Goal: Task Accomplishment & Management: Manage account settings

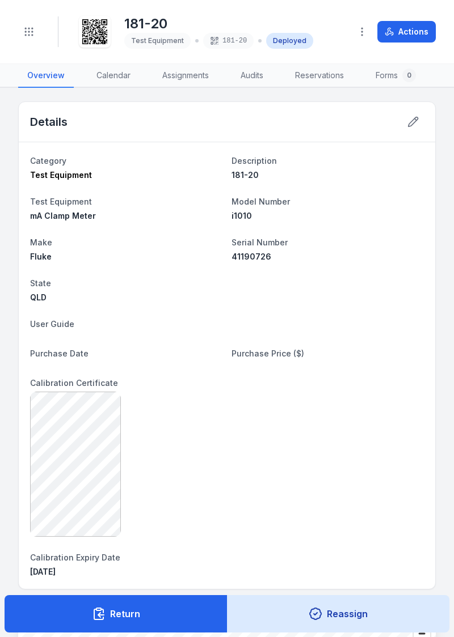
scroll to position [308, 0]
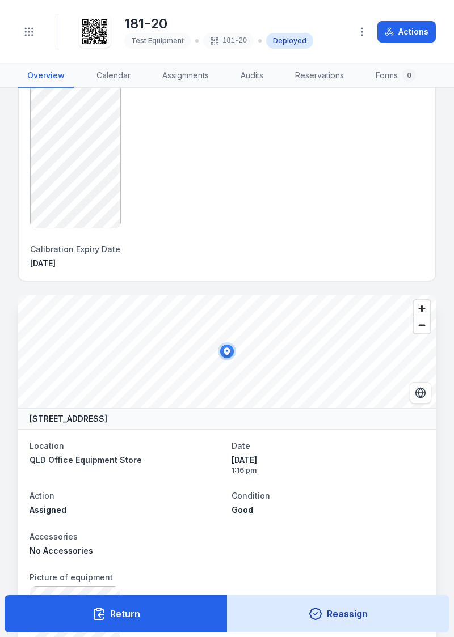
click at [32, 35] on circle "Toggle navigation" at bounding box center [32, 35] width 1 height 1
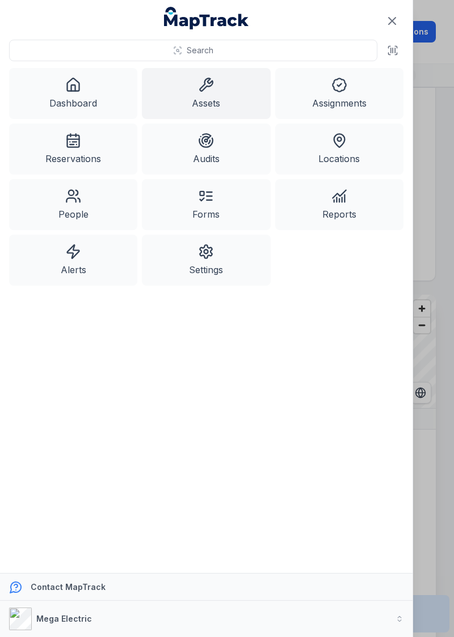
click at [266, 45] on button "Search" at bounding box center [193, 51] width 368 height 22
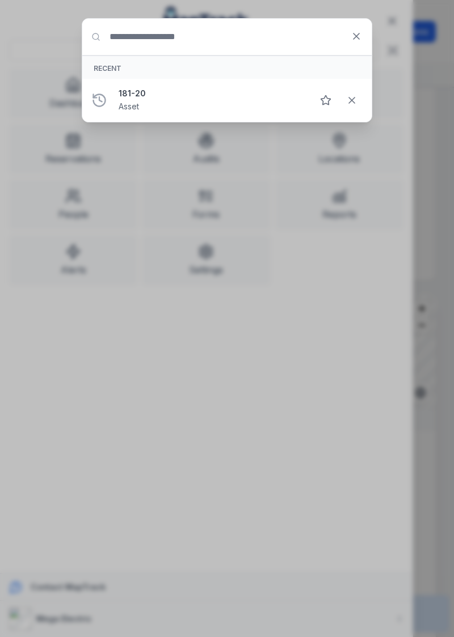
click at [205, 35] on input "Search for anything" at bounding box center [226, 37] width 289 height 36
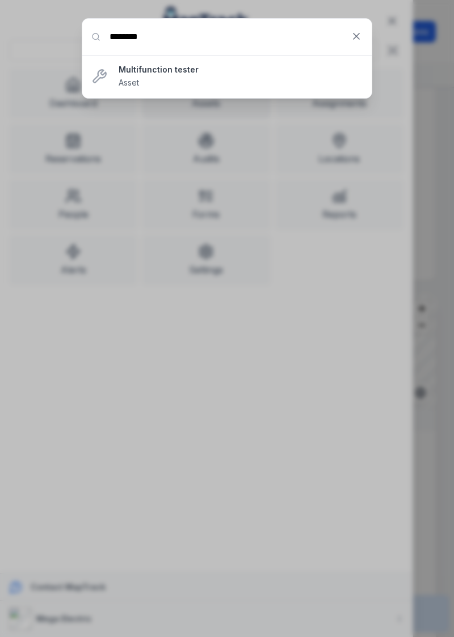
type input "********"
click at [232, 75] on div "Multifunction tester Asset" at bounding box center [240, 76] width 244 height 25
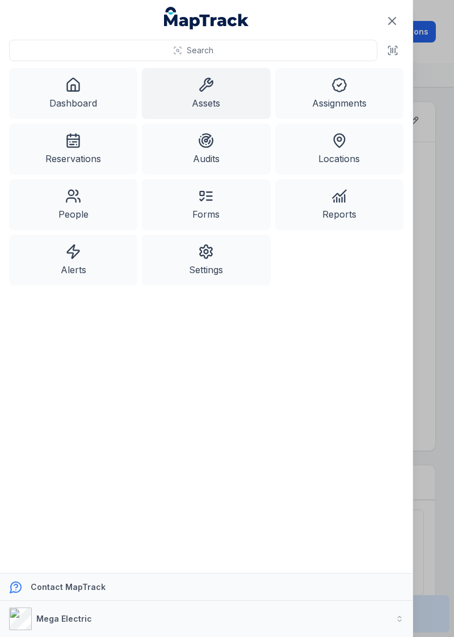
click at [392, 20] on icon "Close navigation" at bounding box center [391, 21] width 7 height 7
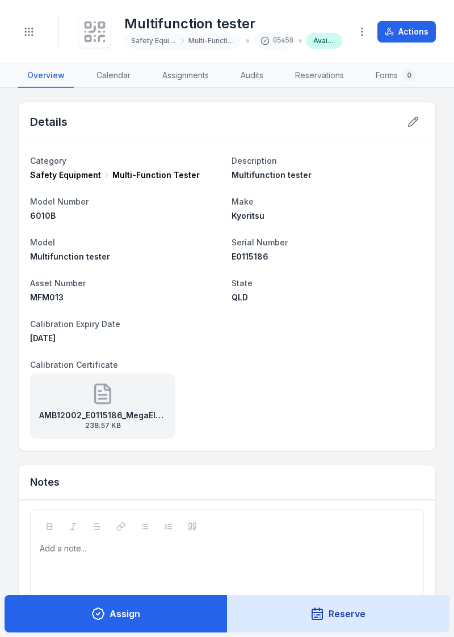
click at [414, 121] on icon at bounding box center [413, 122] width 10 height 10
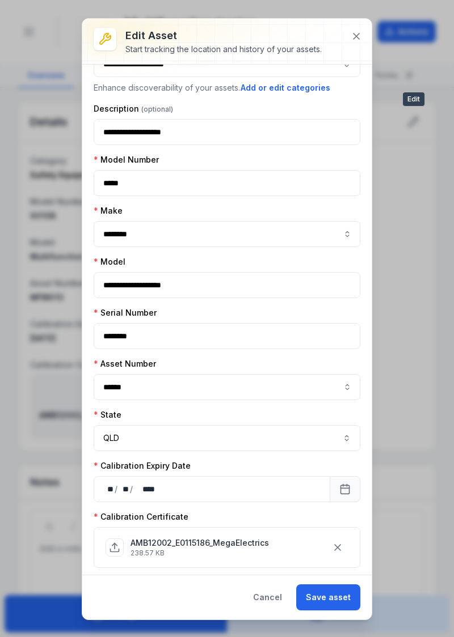
scroll to position [57, 0]
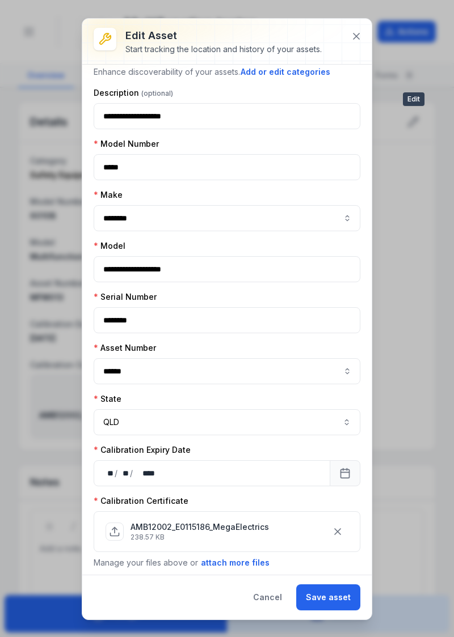
click at [347, 475] on button "Calendar" at bounding box center [344, 473] width 31 height 26
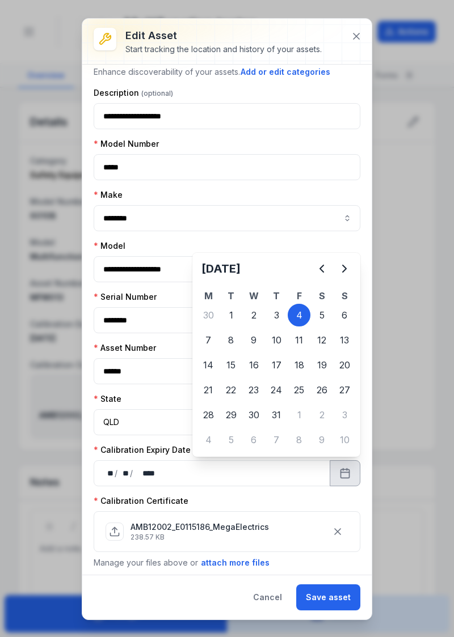
click at [348, 265] on icon "Next" at bounding box center [344, 269] width 14 height 14
click at [346, 266] on icon "Next" at bounding box center [344, 269] width 14 height 14
click at [342, 266] on icon "Next" at bounding box center [344, 269] width 14 height 14
click at [343, 266] on icon "Next" at bounding box center [343, 268] width 3 height 7
click at [344, 268] on icon "Next" at bounding box center [344, 269] width 14 height 14
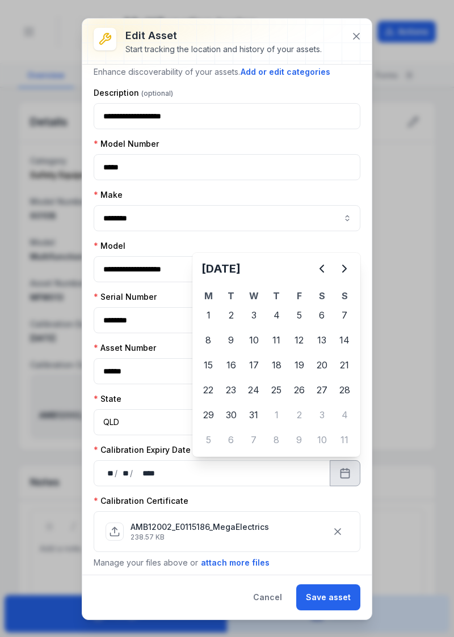
click at [342, 268] on icon "Next" at bounding box center [344, 269] width 14 height 14
click at [342, 267] on icon "Next" at bounding box center [344, 269] width 14 height 14
click at [342, 269] on icon "Next" at bounding box center [344, 269] width 14 height 14
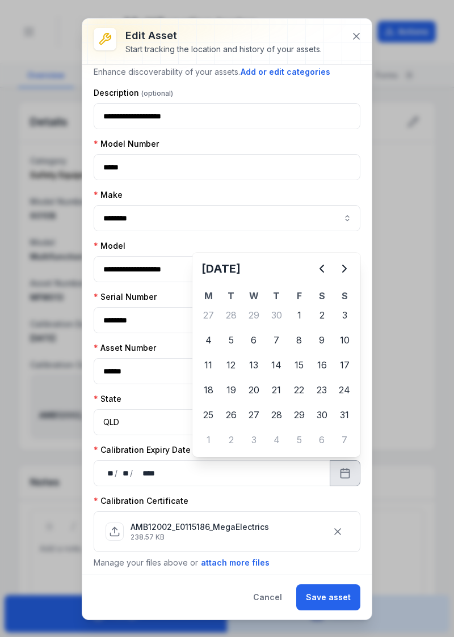
click at [341, 271] on icon "Next" at bounding box center [344, 269] width 14 height 14
click at [341, 270] on icon "Next" at bounding box center [344, 269] width 14 height 14
click at [341, 273] on icon "Next" at bounding box center [344, 269] width 14 height 14
click at [276, 364] on div "13" at bounding box center [276, 365] width 23 height 23
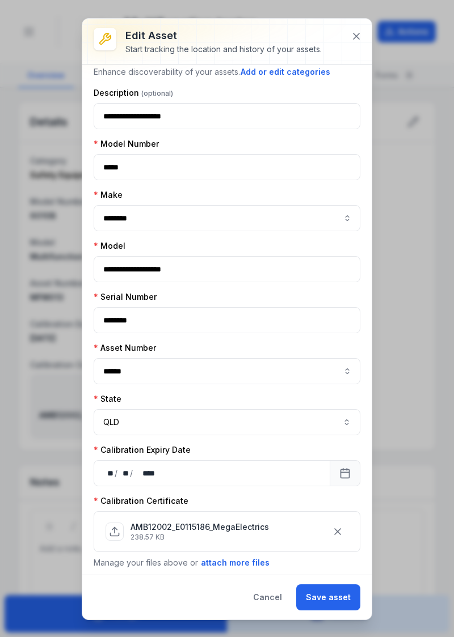
click at [242, 557] on button "attach more files" at bounding box center [235, 563] width 70 height 12
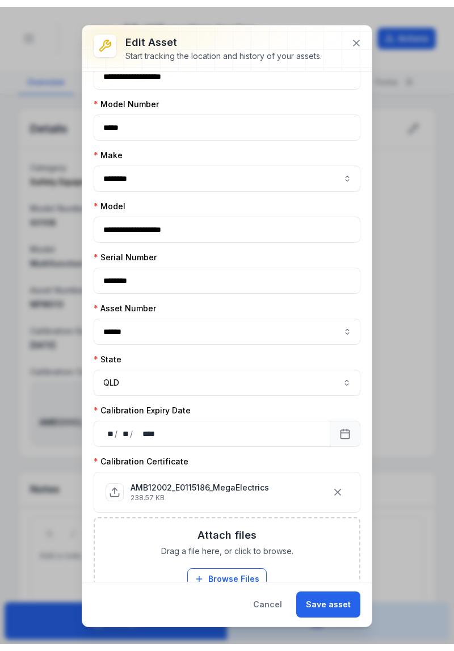
scroll to position [127, 0]
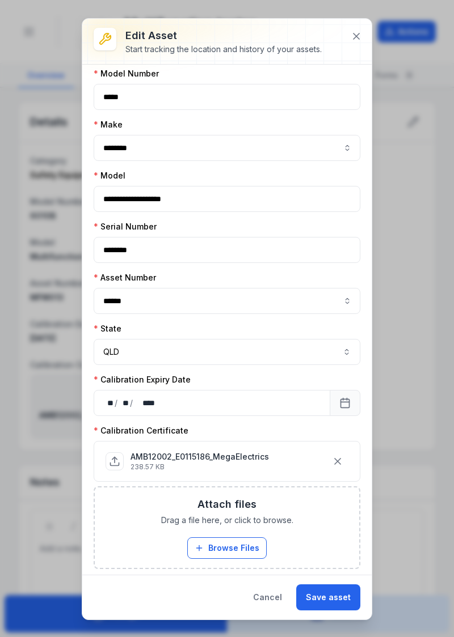
click at [238, 547] on button "Browse Files" at bounding box center [226, 548] width 79 height 22
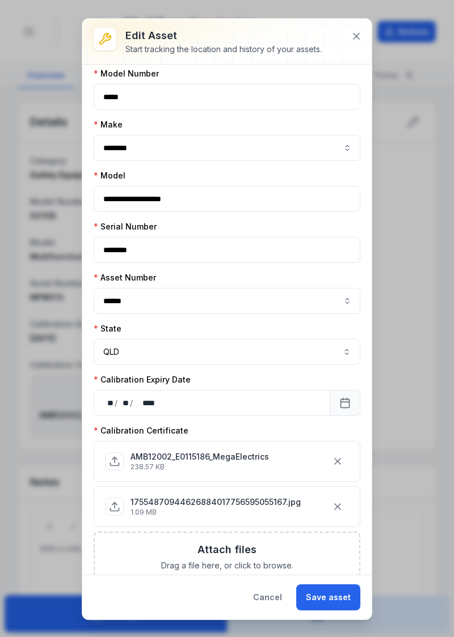
scroll to position [171, 0]
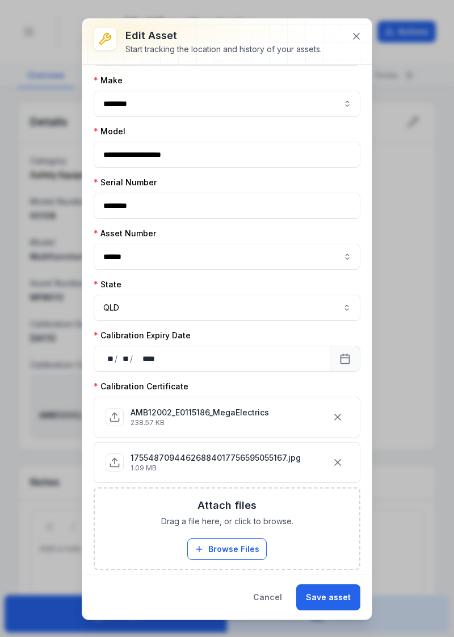
click at [338, 596] on button "Save asset" at bounding box center [328, 597] width 64 height 26
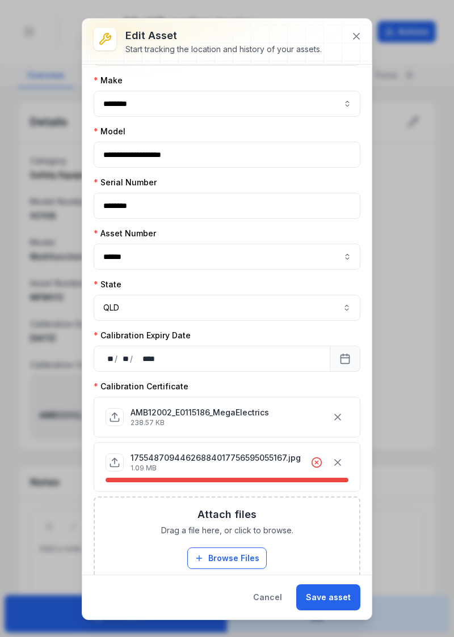
click at [343, 598] on button "Save asset" at bounding box center [328, 597] width 64 height 26
click at [311, 458] on icon at bounding box center [316, 462] width 11 height 11
click at [337, 460] on icon "button" at bounding box center [337, 463] width 6 height 6
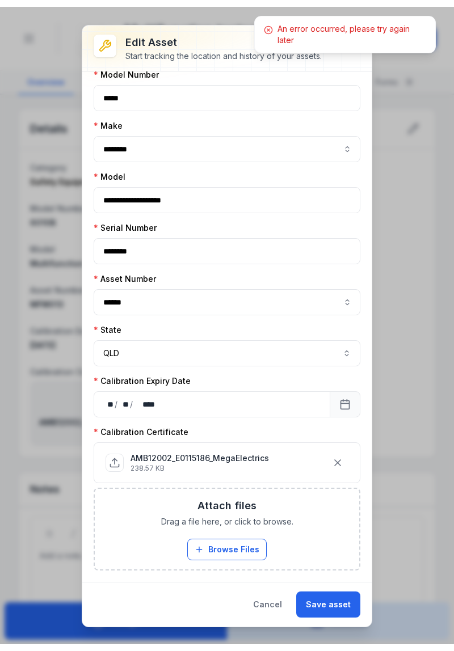
scroll to position [127, 0]
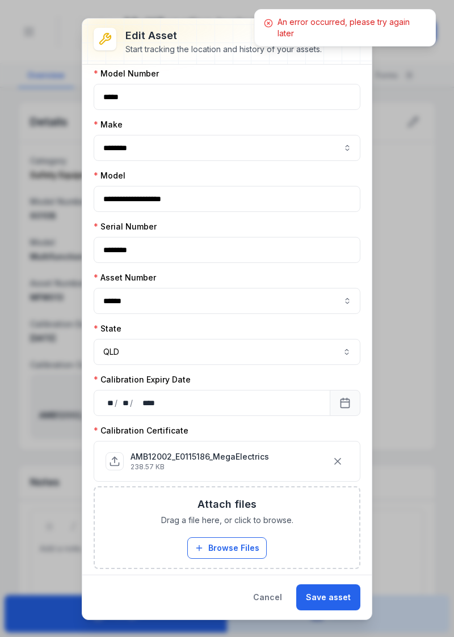
click at [298, 521] on div "Attach files Drag a file here, or click to browse. Browse Files Take Photos" at bounding box center [227, 528] width 264 height 81
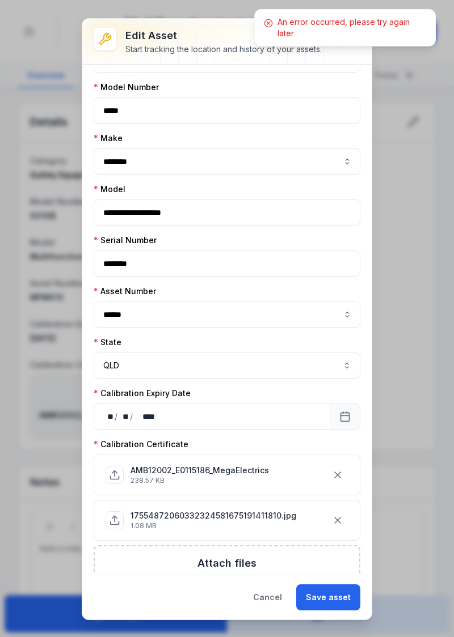
scroll to position [171, 0]
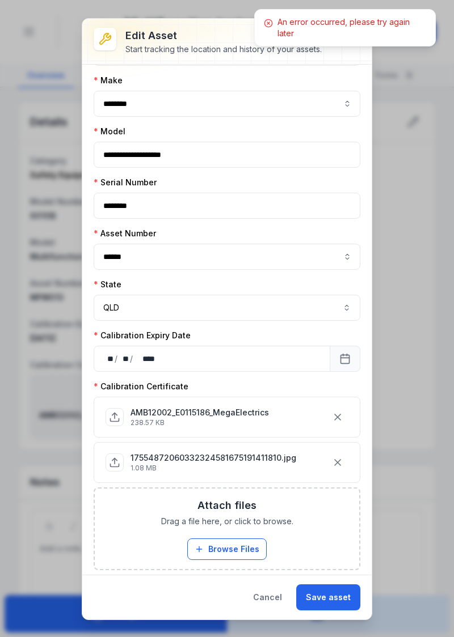
click at [331, 600] on button "Save asset" at bounding box center [328, 597] width 64 height 26
